Goal: Task Accomplishment & Management: Manage account settings

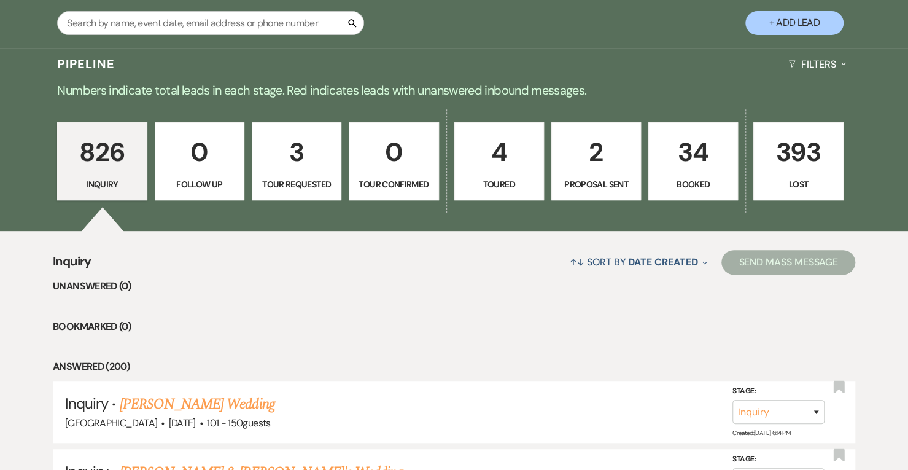
scroll to position [255, 0]
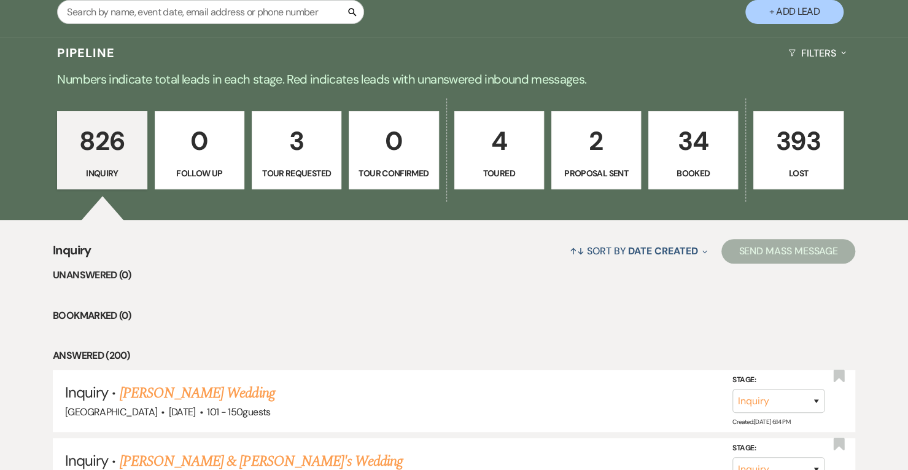
click at [671, 139] on p "34" at bounding box center [694, 140] width 74 height 41
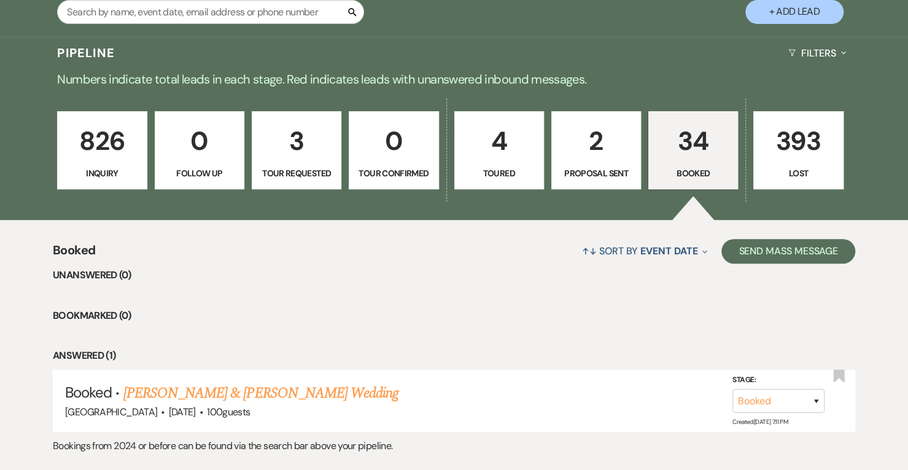
click at [589, 169] on p "Proposal Sent" at bounding box center [597, 173] width 74 height 14
select select "6"
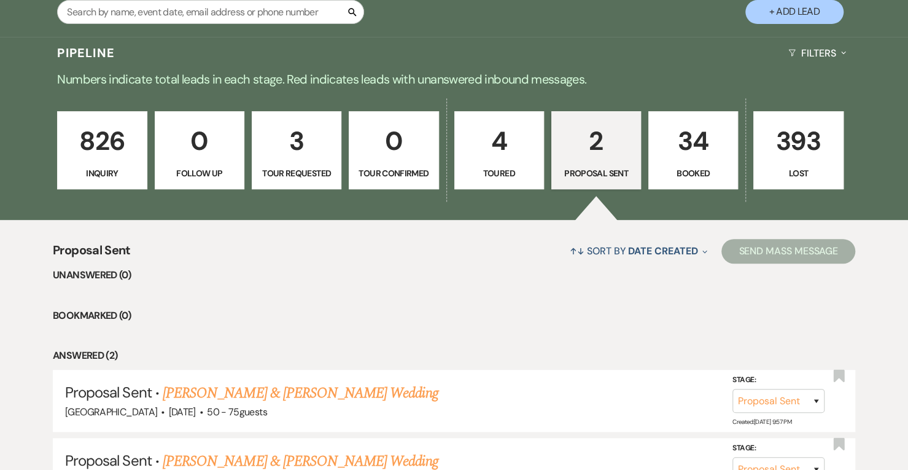
scroll to position [376, 0]
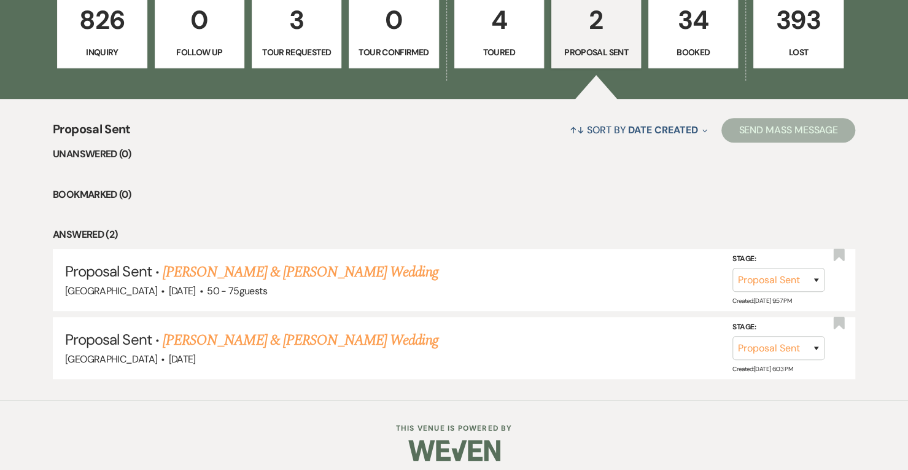
click at [266, 275] on link "[PERSON_NAME] & [PERSON_NAME] Wedding" at bounding box center [300, 272] width 275 height 22
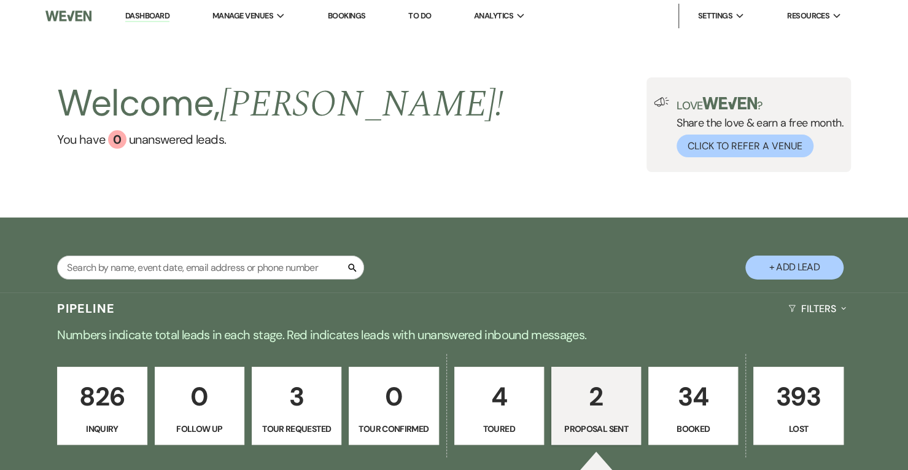
select select "6"
select select "5"
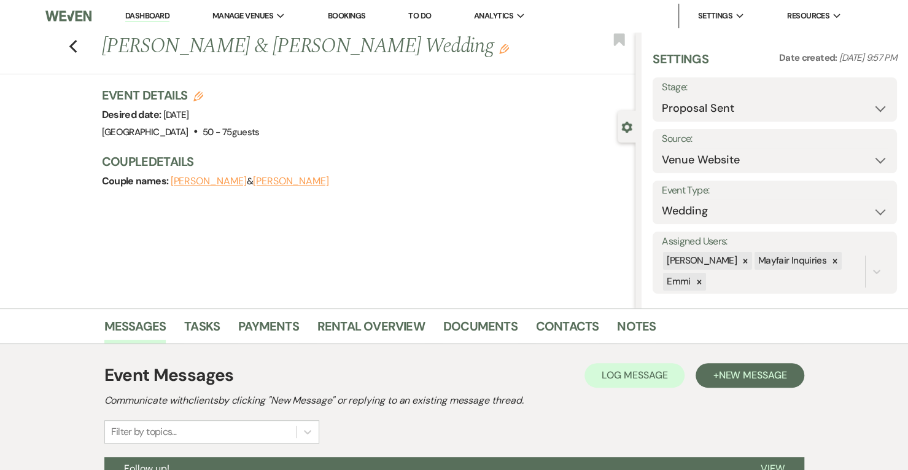
scroll to position [185, 0]
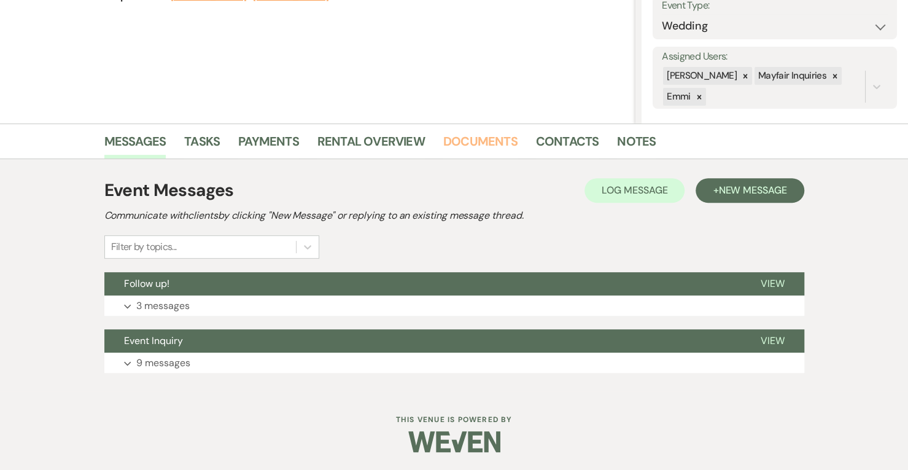
click at [484, 153] on link "Documents" at bounding box center [480, 144] width 74 height 27
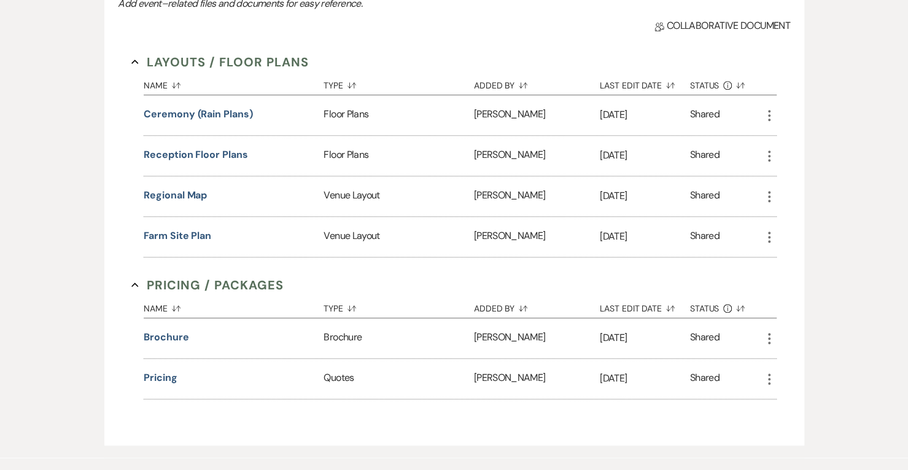
scroll to position [413, 0]
click at [166, 370] on button "Pricing" at bounding box center [160, 377] width 33 height 15
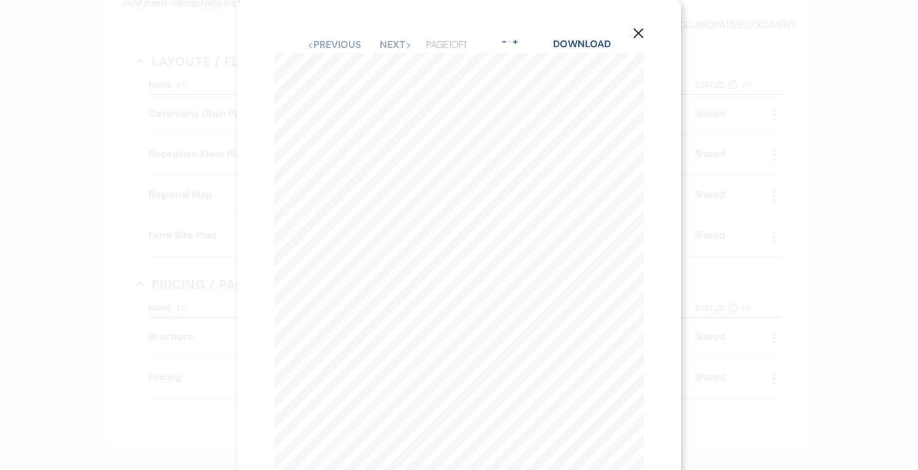
click at [628, 25] on button "X" at bounding box center [638, 33] width 85 height 66
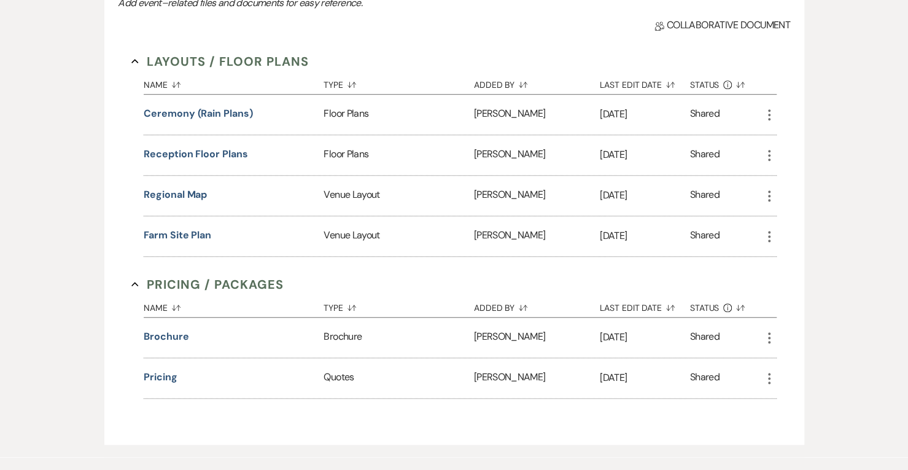
scroll to position [0, 0]
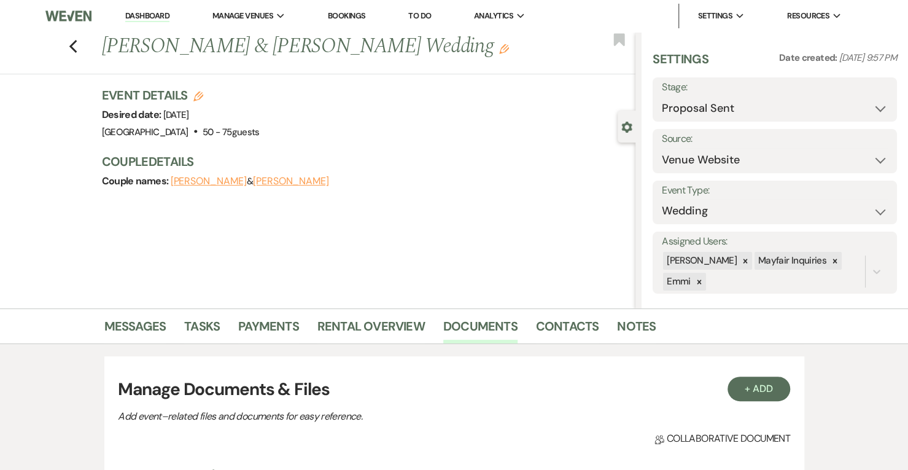
click at [338, 13] on link "Bookings" at bounding box center [347, 15] width 38 height 10
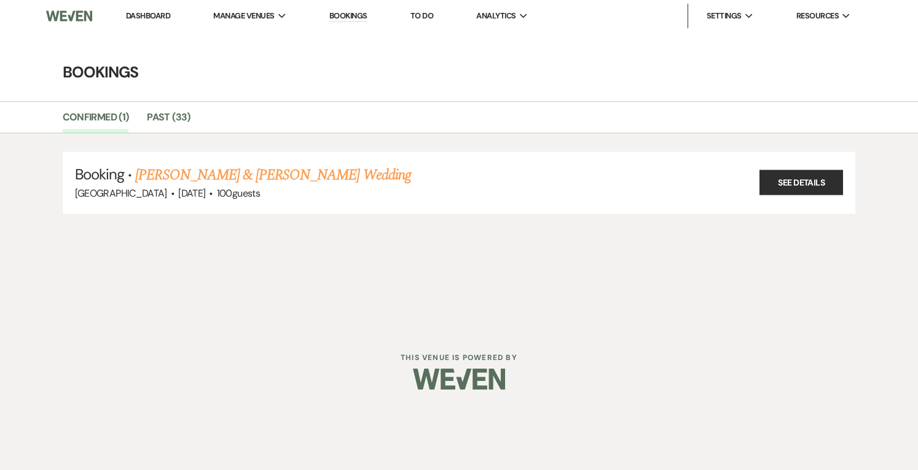
click at [152, 18] on link "Dashboard" at bounding box center [148, 15] width 44 height 10
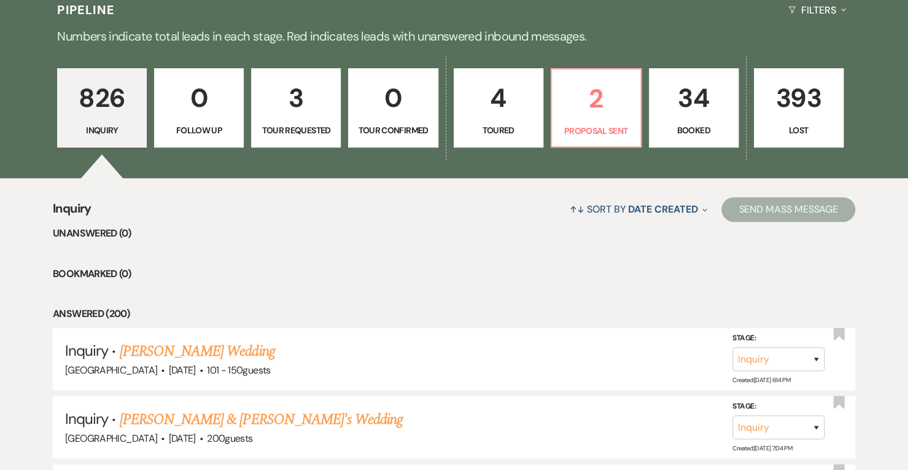
scroll to position [369, 0]
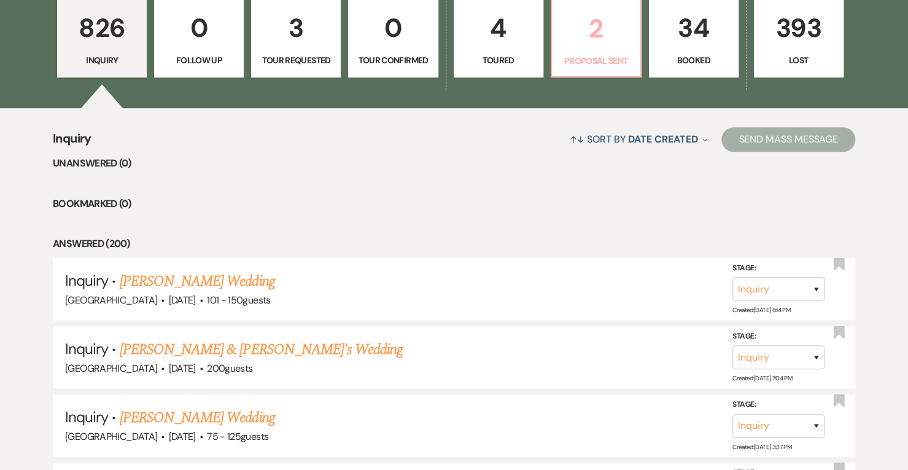
click at [601, 23] on p "2" at bounding box center [597, 28] width 74 height 41
select select "6"
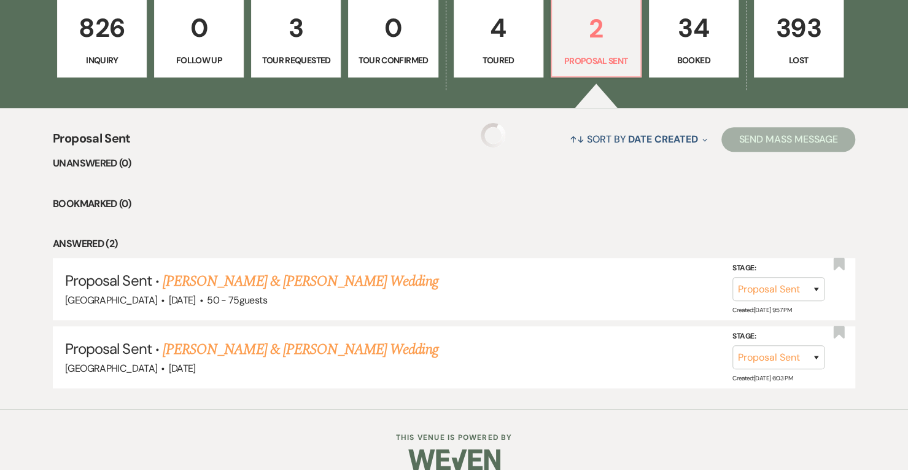
select select "6"
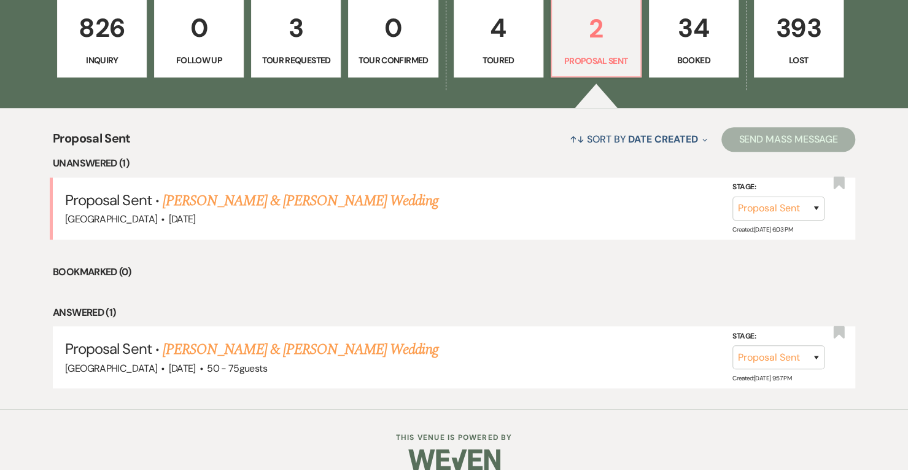
click at [297, 202] on link "[PERSON_NAME] & [PERSON_NAME] Wedding" at bounding box center [300, 201] width 275 height 22
select select "6"
select select "5"
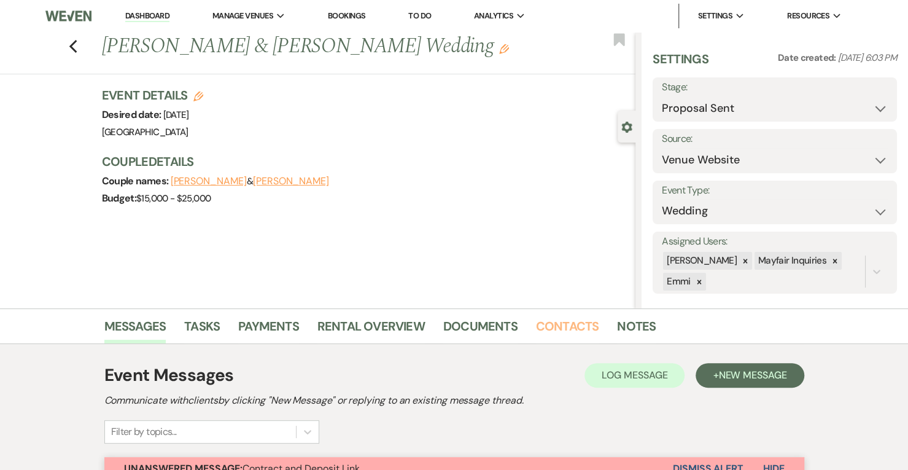
click at [577, 324] on link "Contacts" at bounding box center [567, 329] width 63 height 27
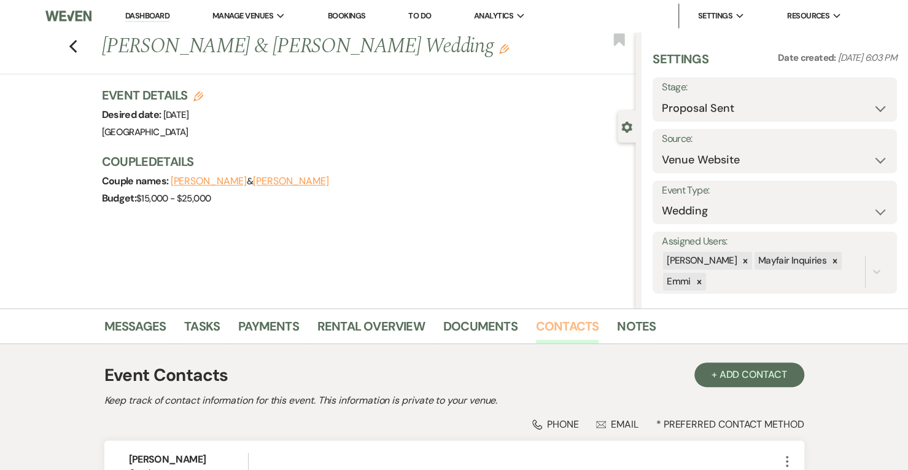
scroll to position [192, 0]
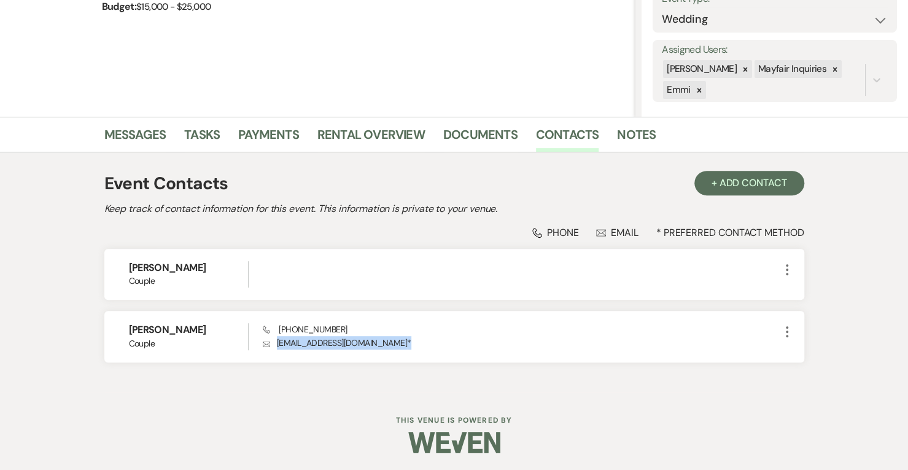
drag, startPoint x: 391, startPoint y: 339, endPoint x: 275, endPoint y: 338, distance: 115.5
click at [275, 338] on p "Envelope [EMAIL_ADDRESS][DOMAIN_NAME] *" at bounding box center [521, 343] width 517 height 14
copy p "[EMAIL_ADDRESS][DOMAIN_NAME] *"
